Goal: Task Accomplishment & Management: Manage account settings

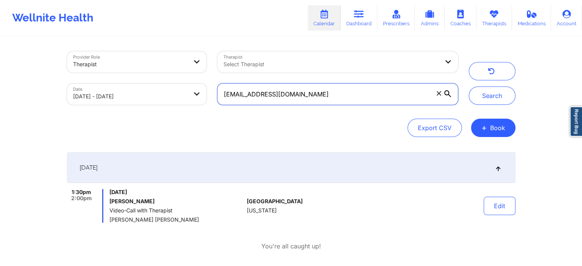
click at [327, 93] on input "[EMAIL_ADDRESS][DOMAIN_NAME]" at bounding box center [337, 93] width 240 height 21
drag, startPoint x: 327, startPoint y: 93, endPoint x: 214, endPoint y: 99, distance: 113.0
click at [214, 99] on div "[EMAIL_ADDRESS][DOMAIN_NAME]" at bounding box center [337, 94] width 251 height 32
paste input "[EMAIL_ADDRESS]"
click at [469, 86] on button "Search" at bounding box center [492, 95] width 47 height 18
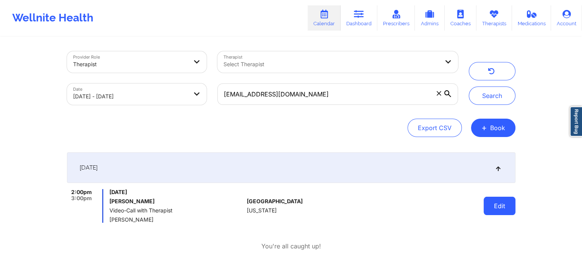
click at [496, 203] on button "Edit" at bounding box center [499, 206] width 32 height 18
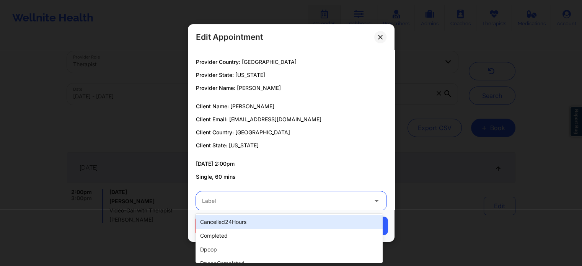
click at [298, 199] on div at bounding box center [284, 200] width 165 height 9
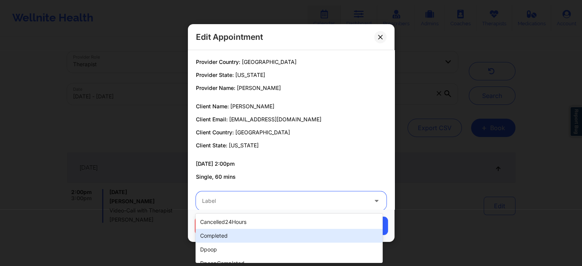
click at [280, 230] on div "completed" at bounding box center [288, 236] width 187 height 14
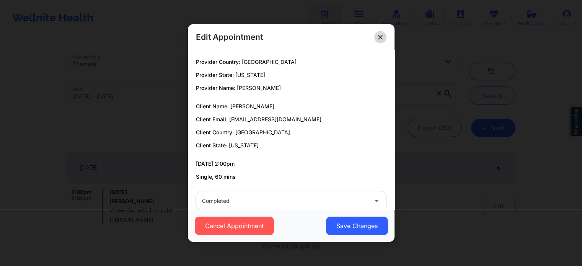
click at [379, 38] on icon at bounding box center [380, 37] width 4 height 4
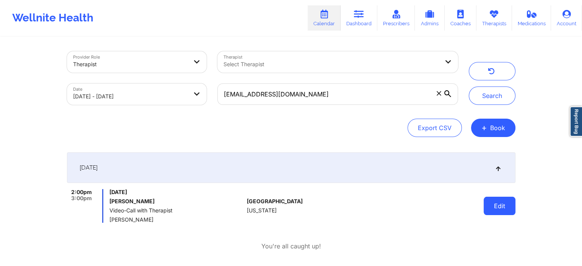
click at [512, 214] on button "Edit" at bounding box center [499, 206] width 32 height 18
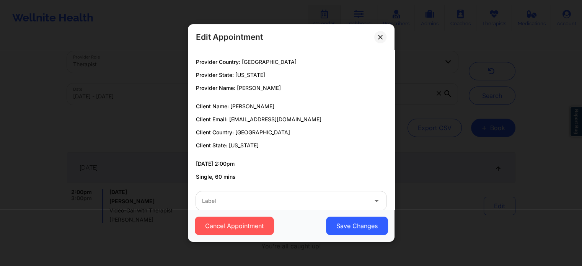
click at [344, 209] on div "Cancel Appointment Save Changes" at bounding box center [291, 225] width 207 height 33
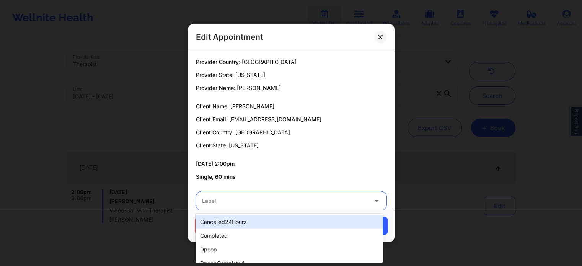
click at [292, 201] on div at bounding box center [284, 200] width 165 height 9
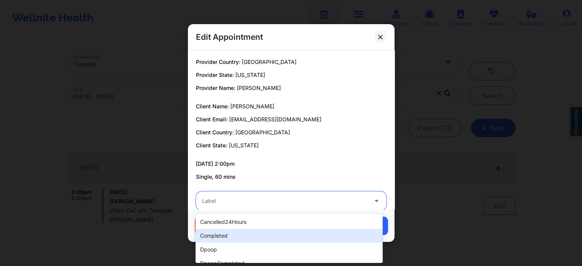
click at [244, 234] on div "completed" at bounding box center [288, 236] width 187 height 14
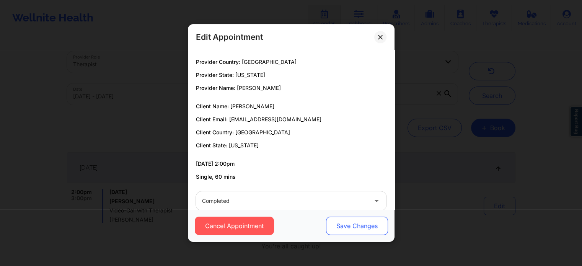
click at [375, 224] on button "Save Changes" at bounding box center [356, 225] width 62 height 18
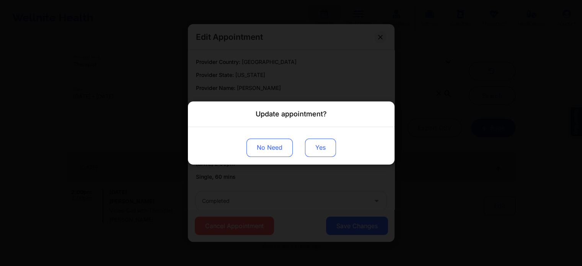
click at [321, 148] on button "Yes" at bounding box center [320, 147] width 31 height 18
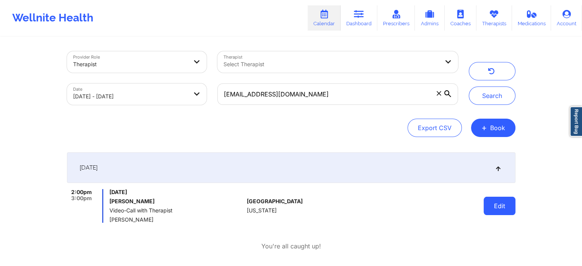
click at [491, 202] on button "Edit" at bounding box center [499, 206] width 32 height 18
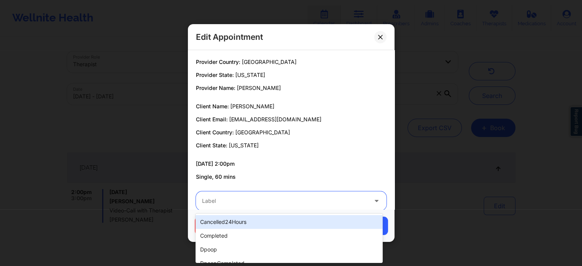
click at [288, 205] on div "Label" at bounding box center [282, 200] width 172 height 19
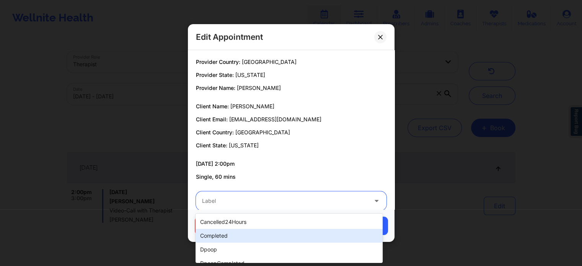
click at [230, 232] on div "completed" at bounding box center [288, 236] width 187 height 14
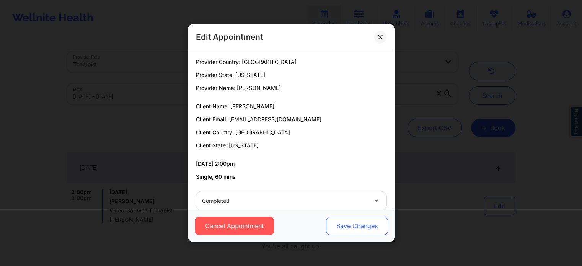
click at [348, 226] on button "Save Changes" at bounding box center [356, 225] width 62 height 18
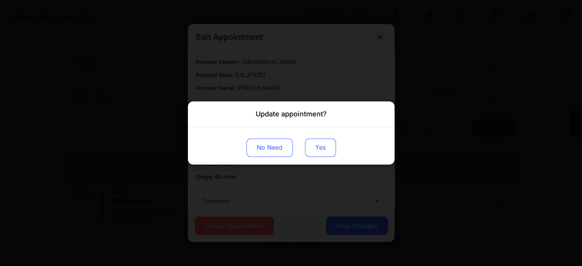
click at [312, 150] on button "Yes" at bounding box center [320, 147] width 31 height 18
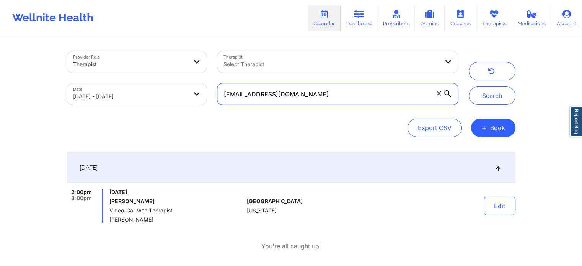
drag, startPoint x: 328, startPoint y: 88, endPoint x: 168, endPoint y: 101, distance: 160.3
click at [168, 101] on div "Provider Role Therapist Therapist Select Therapist Date [DATE] - [DATE] [EMAIL_…" at bounding box center [263, 78] width 402 height 64
paste input "[EMAIL_ADDRESS]"
click at [469, 86] on button "Search" at bounding box center [492, 95] width 47 height 18
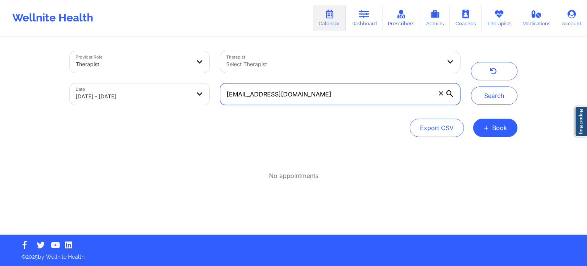
drag, startPoint x: 307, startPoint y: 99, endPoint x: 213, endPoint y: 96, distance: 94.5
click at [213, 96] on div "Provider Role Therapist Therapist Select Therapist Date [DATE] - [DATE] [EMAIL_…" at bounding box center [265, 78] width 402 height 64
paste input "[EMAIL_ADDRESS]"
type input "[EMAIL_ADDRESS][DOMAIN_NAME]"
click at [471, 86] on button "Search" at bounding box center [494, 95] width 47 height 18
